Goal: Information Seeking & Learning: Learn about a topic

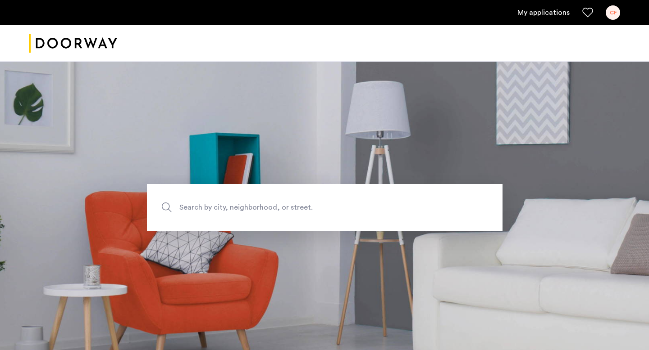
click at [538, 11] on link "My applications" at bounding box center [543, 12] width 52 height 11
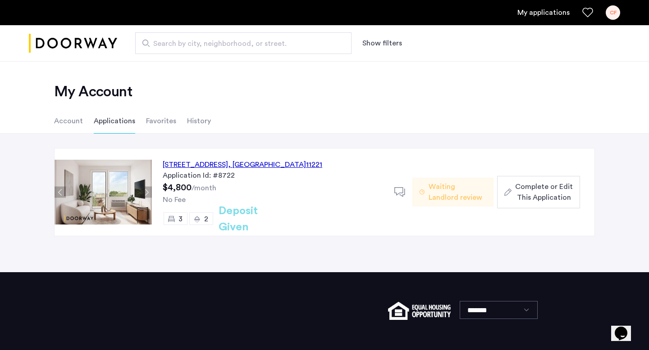
click at [253, 168] on div "[STREET_ADDRESS]" at bounding box center [242, 164] width 159 height 11
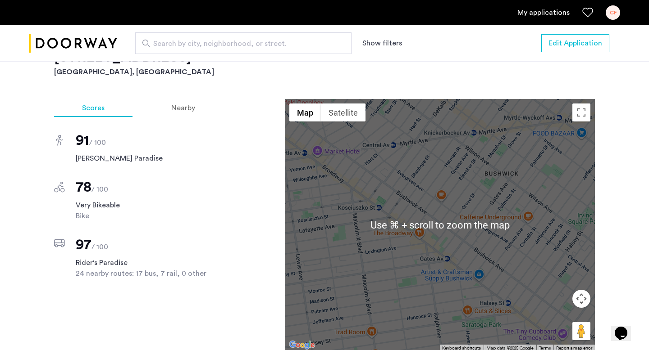
scroll to position [796, 0]
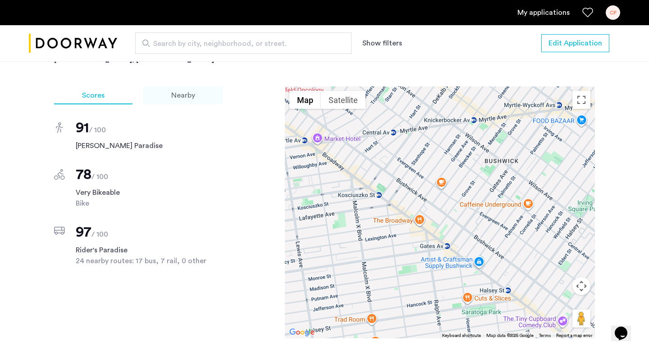
click at [204, 86] on div "Nearby" at bounding box center [183, 95] width 80 height 18
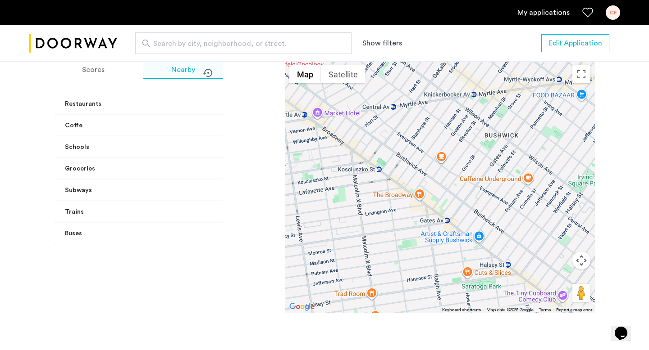
scroll to position [822, 0]
click at [190, 207] on mat-panel-title "Trains" at bounding box center [145, 211] width 161 height 9
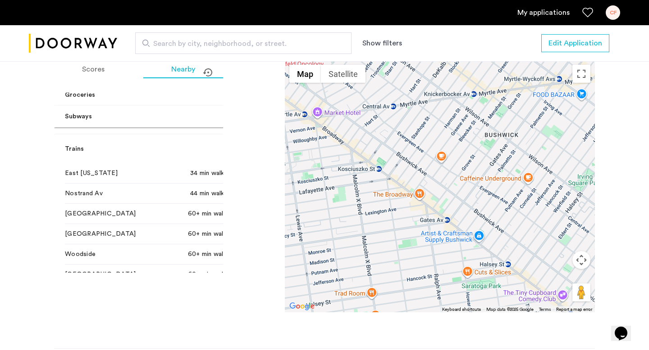
scroll to position [54, 0]
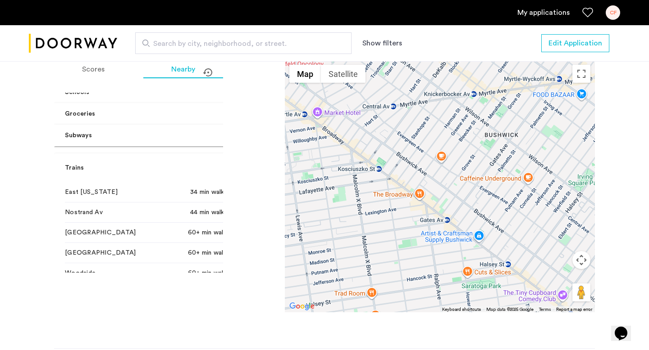
click at [202, 162] on mat-expansion-panel-header "Trains" at bounding box center [150, 168] width 193 height 29
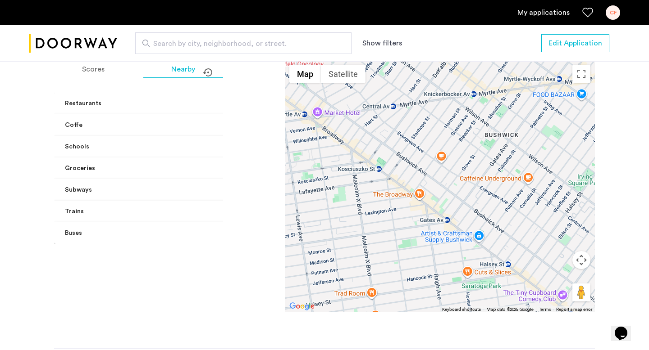
scroll to position [0, 0]
click at [204, 185] on mat-expansion-panel-header "Subways" at bounding box center [150, 190] width 193 height 22
click at [91, 221] on span "Gates Av" at bounding box center [118, 225] width 106 height 9
